Goal: Task Accomplishment & Management: Manage account settings

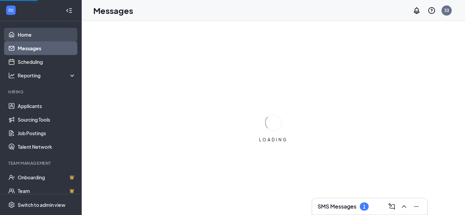
click at [28, 35] on link "Home" at bounding box center [47, 35] width 58 height 14
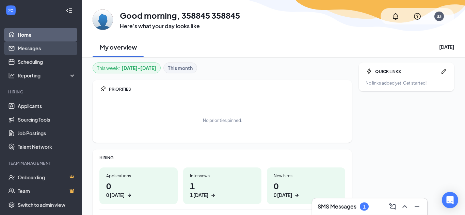
click at [41, 48] on link "Messages" at bounding box center [47, 49] width 58 height 14
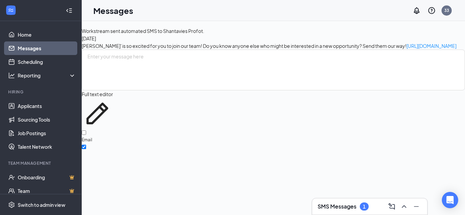
scroll to position [14368, 0]
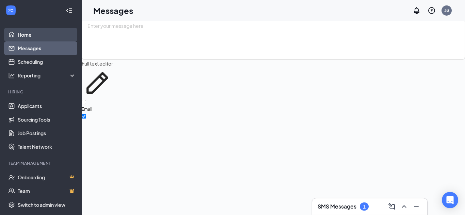
click at [55, 30] on link "Home" at bounding box center [47, 35] width 58 height 14
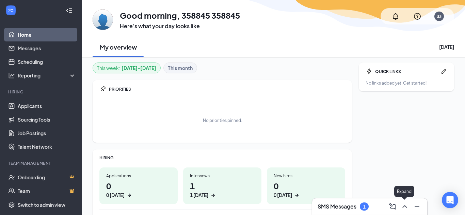
click at [406, 208] on icon "ChevronUp" at bounding box center [405, 207] width 8 height 8
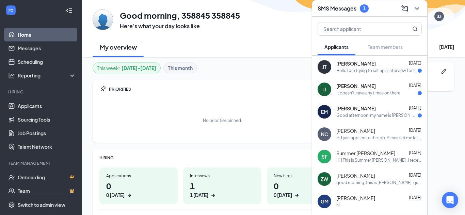
click at [366, 67] on span "[PERSON_NAME]" at bounding box center [355, 64] width 39 height 7
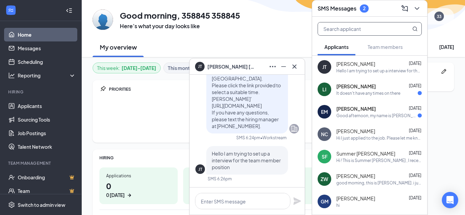
click at [368, 32] on input "text" at bounding box center [358, 28] width 81 height 13
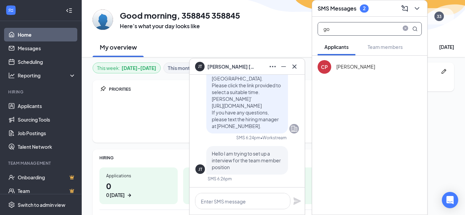
type input "g"
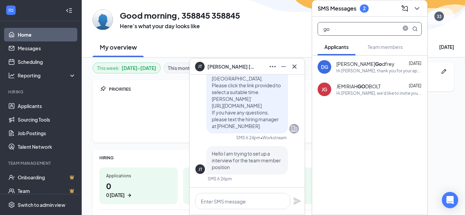
type input "g"
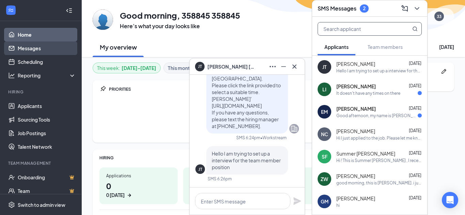
click at [30, 49] on link "Messages" at bounding box center [47, 49] width 58 height 14
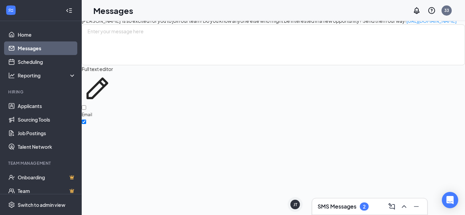
scroll to position [14368, 0]
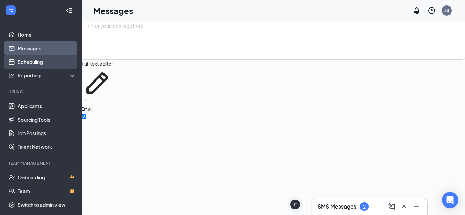
click at [45, 61] on link "Scheduling" at bounding box center [47, 62] width 58 height 14
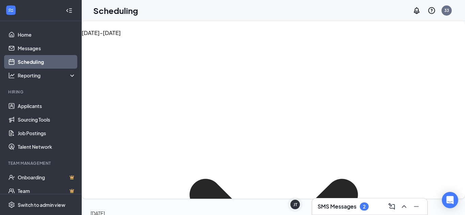
scroll to position [240, 0]
click at [33, 36] on link "Home" at bounding box center [47, 35] width 58 height 14
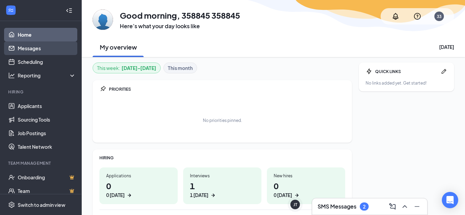
click at [43, 50] on link "Messages" at bounding box center [47, 49] width 58 height 14
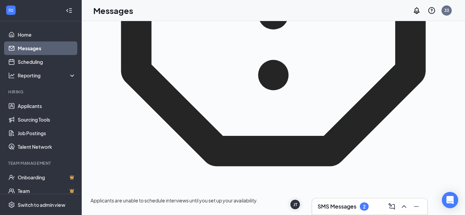
scroll to position [403, 0]
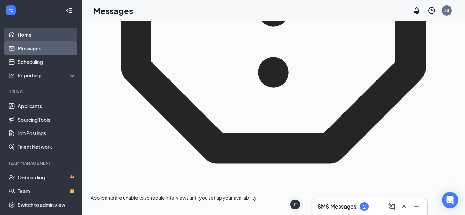
click at [28, 35] on link "Home" at bounding box center [47, 35] width 58 height 14
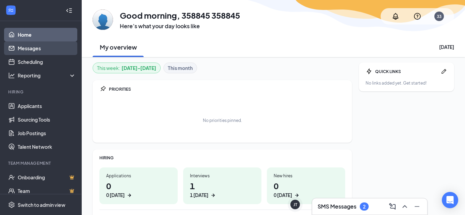
click at [49, 51] on link "Messages" at bounding box center [47, 49] width 58 height 14
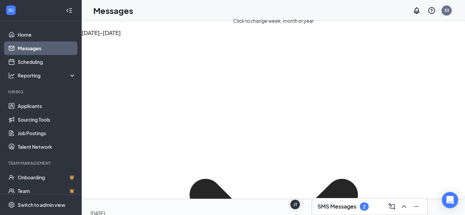
scroll to position [3, 0]
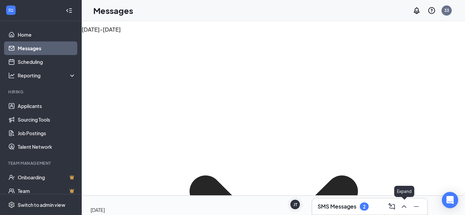
click at [402, 208] on icon "ChevronUp" at bounding box center [404, 207] width 4 height 3
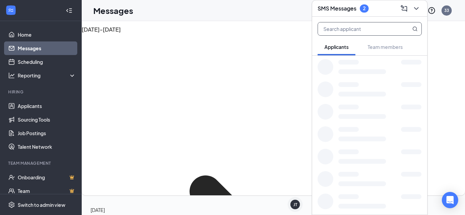
click at [364, 30] on input "text" at bounding box center [358, 28] width 81 height 13
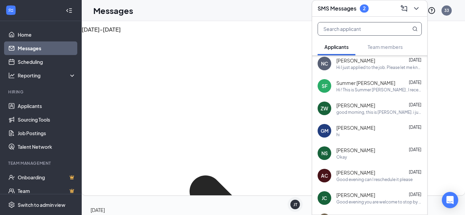
scroll to position [53, 0]
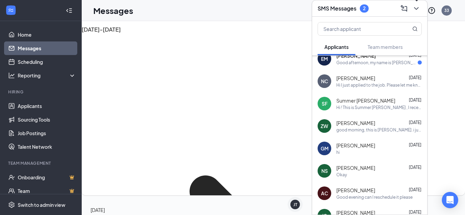
click at [415, 7] on icon "ChevronDown" at bounding box center [416, 8] width 8 height 8
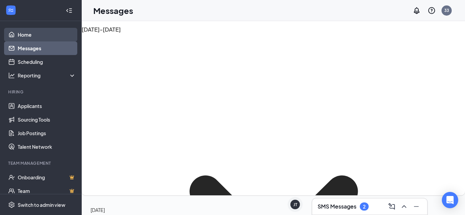
click at [38, 34] on link "Home" at bounding box center [47, 35] width 58 height 14
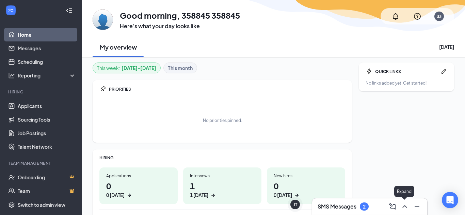
click at [402, 205] on icon "ChevronUp" at bounding box center [405, 207] width 8 height 8
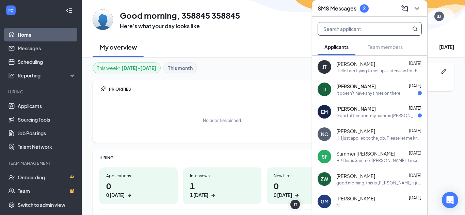
click at [355, 31] on input "text" at bounding box center [358, 28] width 81 height 13
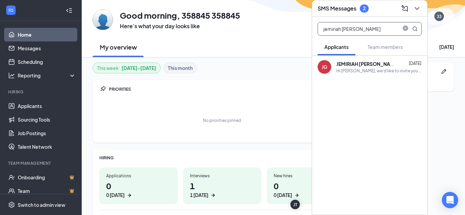
type input "jemiriah [PERSON_NAME]"
click at [363, 67] on div "JEMIRIAH [PERSON_NAME]" at bounding box center [366, 64] width 61 height 7
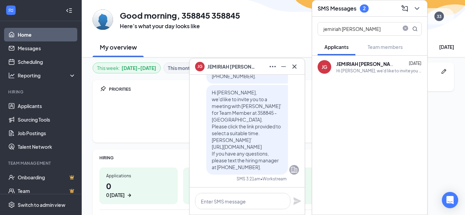
click at [234, 69] on span "JEMIRIAH [PERSON_NAME]" at bounding box center [231, 66] width 48 height 7
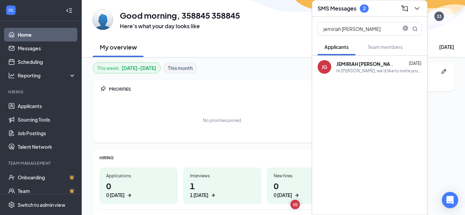
click at [325, 70] on div "JG" at bounding box center [324, 67] width 5 height 7
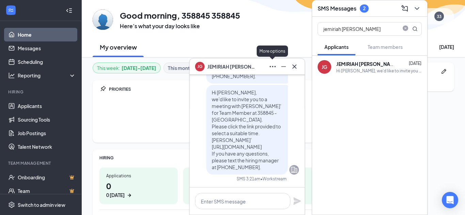
click at [271, 67] on icon "Ellipses" at bounding box center [273, 67] width 8 height 8
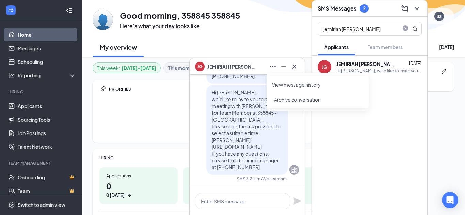
click at [302, 85] on link "View message history" at bounding box center [317, 84] width 91 height 7
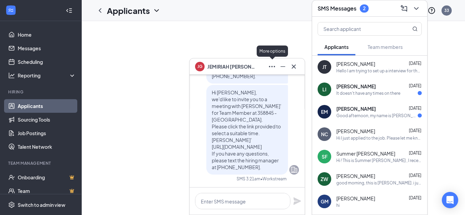
click at [273, 70] on icon "Ellipses" at bounding box center [272, 67] width 8 height 8
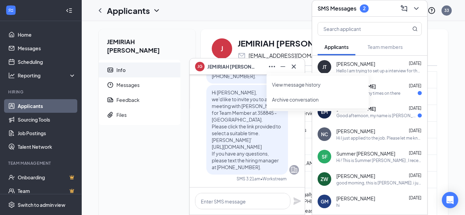
click at [244, 23] on div "JEMIRIAH [PERSON_NAME] Info Messages Feedback Files J JEMIRIAH [PERSON_NAME] [E…" at bounding box center [273, 210] width 383 height 378
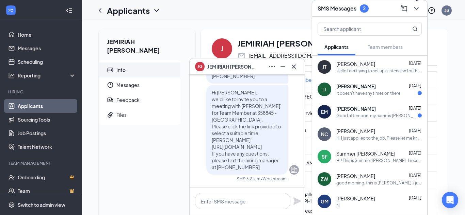
click at [418, 7] on icon "ChevronDown" at bounding box center [416, 8] width 4 height 3
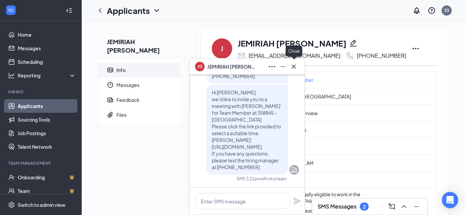
click at [293, 66] on icon "Cross" at bounding box center [294, 67] width 8 height 8
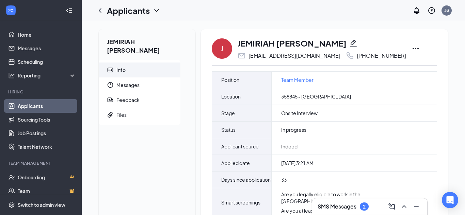
click at [412, 47] on icon "Ellipses" at bounding box center [416, 49] width 8 height 8
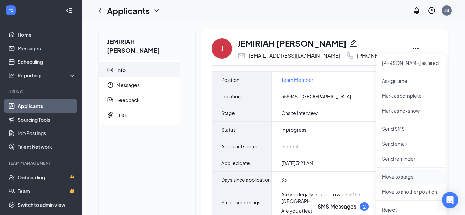
click at [387, 179] on p "Move to stage" at bounding box center [411, 177] width 59 height 7
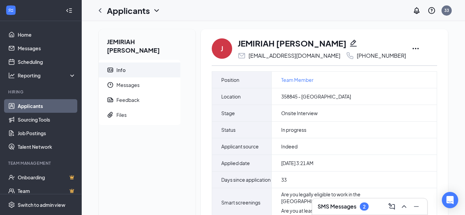
type input "Offer Letter (next stage)"
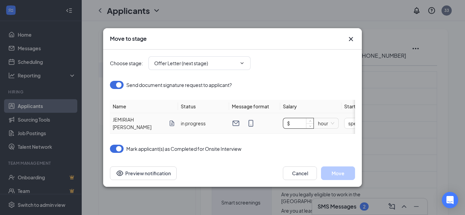
click at [300, 124] on input "$" at bounding box center [298, 123] width 30 height 10
type input "$ 13"
drag, startPoint x: 253, startPoint y: 131, endPoint x: 257, endPoint y: 132, distance: 4.8
click at [256, 132] on div "Choose stage : Offer Letter (next stage) Send document signature request to app…" at bounding box center [232, 101] width 245 height 103
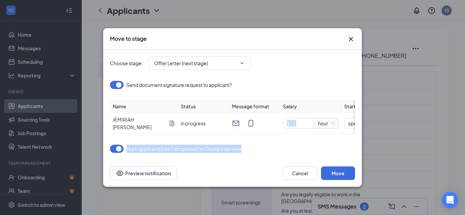
click at [258, 146] on div "Mark applicant(s) as Completed for Onsite Interview" at bounding box center [232, 149] width 245 height 8
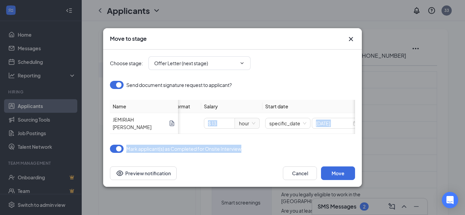
scroll to position [0, 89]
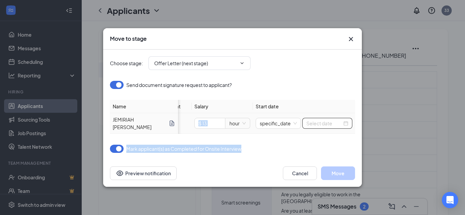
click at [346, 123] on div at bounding box center [327, 123] width 42 height 7
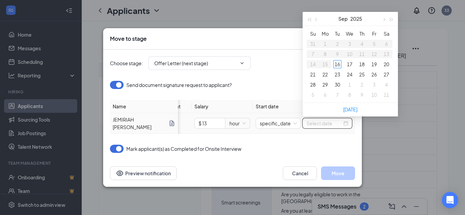
type input "Sep 30, 2025"
type input "Sep 19, 2025"
click at [374, 63] on div "19" at bounding box center [374, 64] width 8 height 8
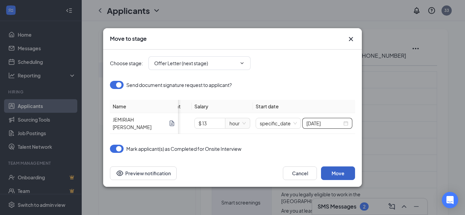
click at [336, 175] on button "Move" at bounding box center [338, 174] width 34 height 14
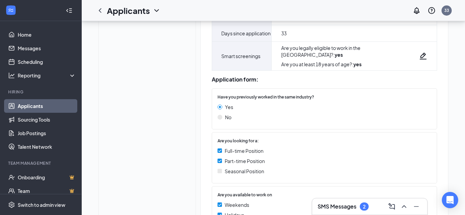
scroll to position [185, 0]
